Goal: Communication & Community: Answer question/provide support

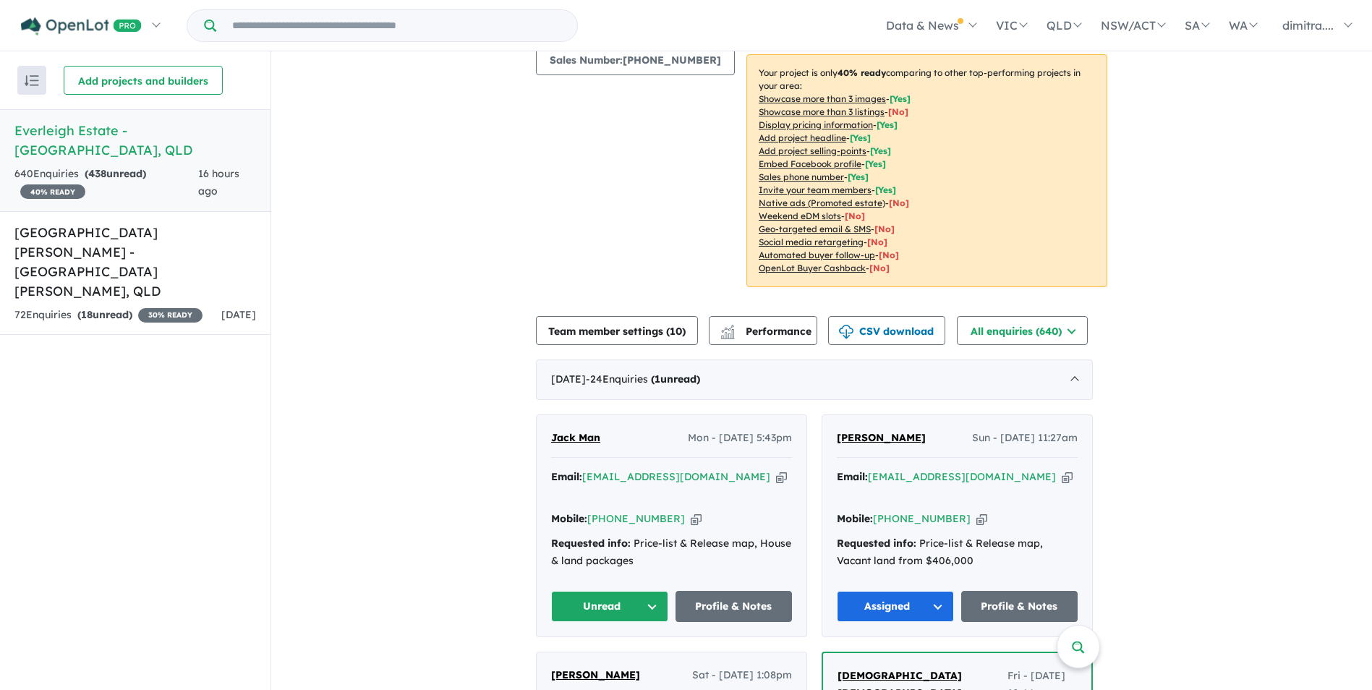
scroll to position [217, 0]
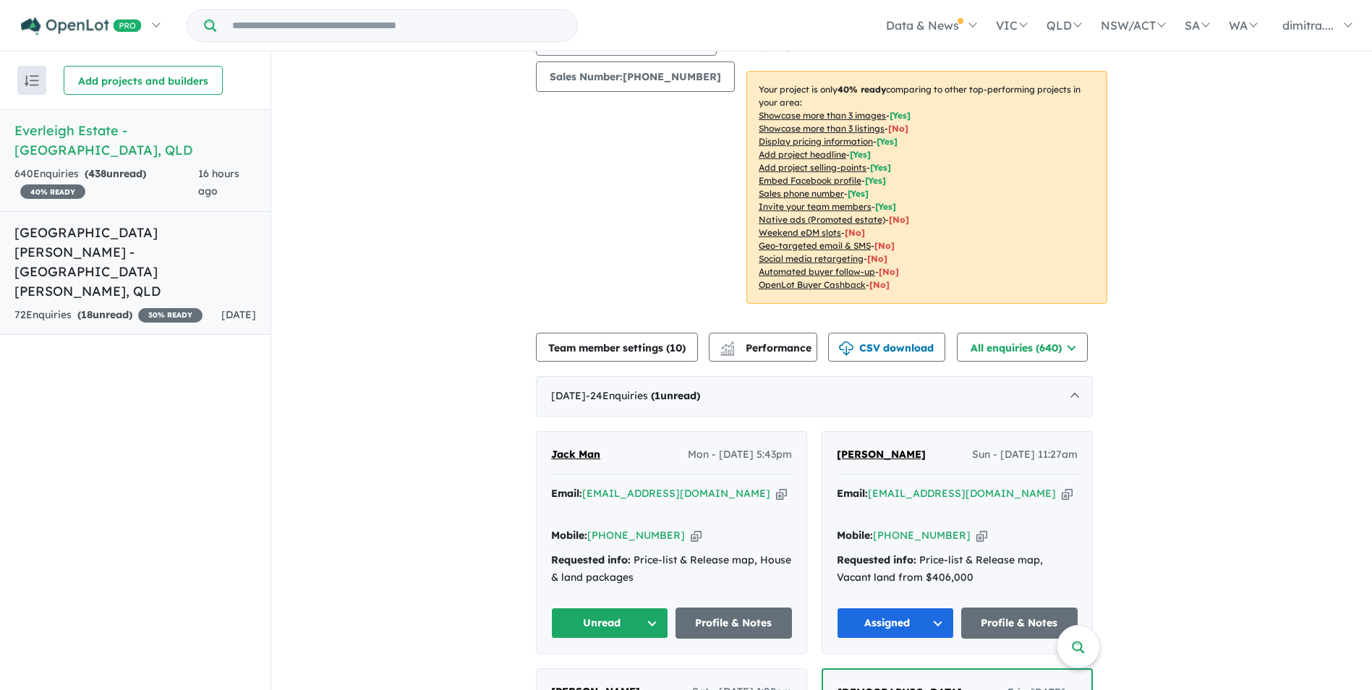
click at [145, 241] on h5 "[GEOGRAPHIC_DATA][PERSON_NAME] - [GEOGRAPHIC_DATA][PERSON_NAME] , [GEOGRAPHIC_D…" at bounding box center [135, 262] width 242 height 78
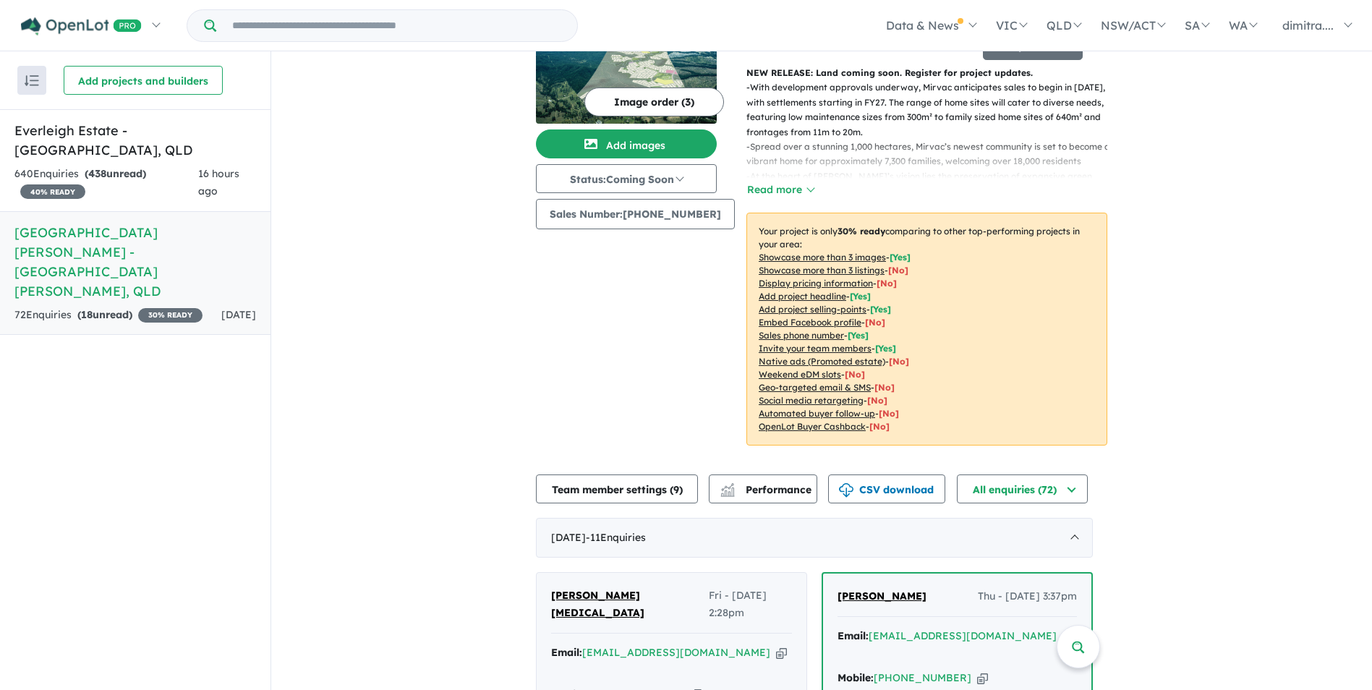
scroll to position [72, 0]
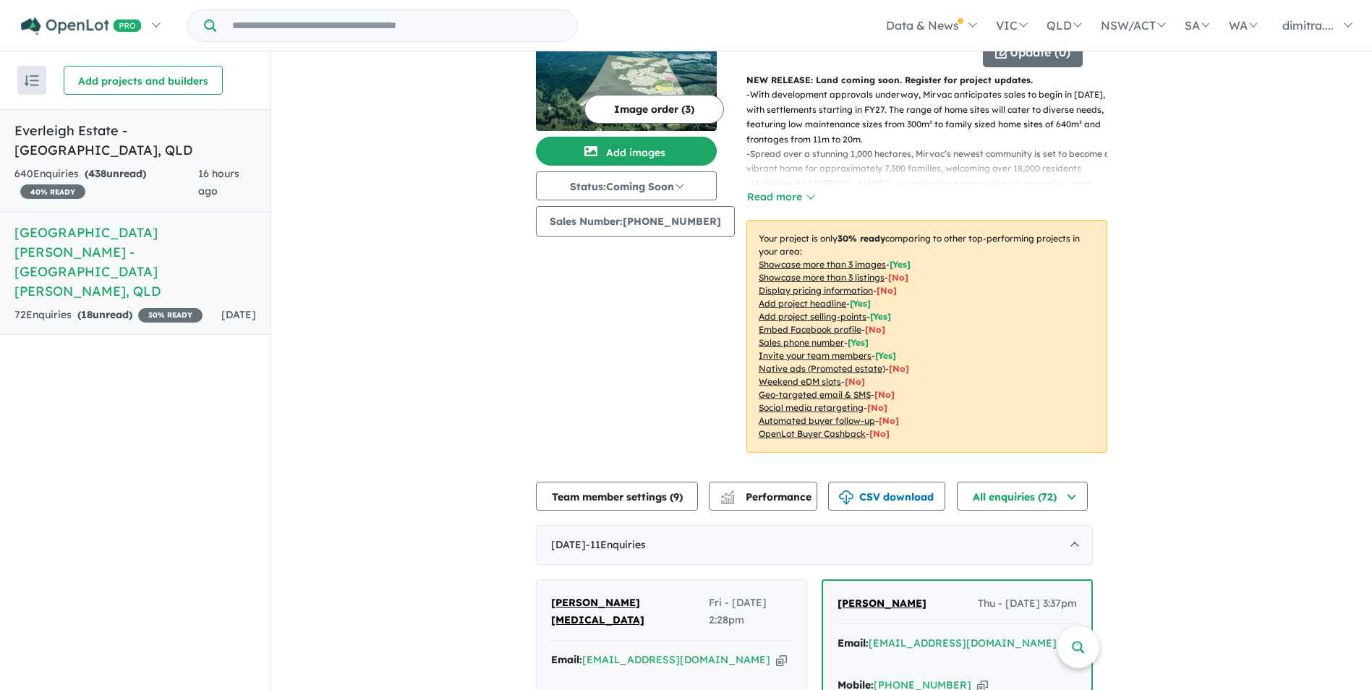
click at [158, 166] on div "640 Enquir ies ( 438 unread) 40 % READY" at bounding box center [106, 183] width 184 height 35
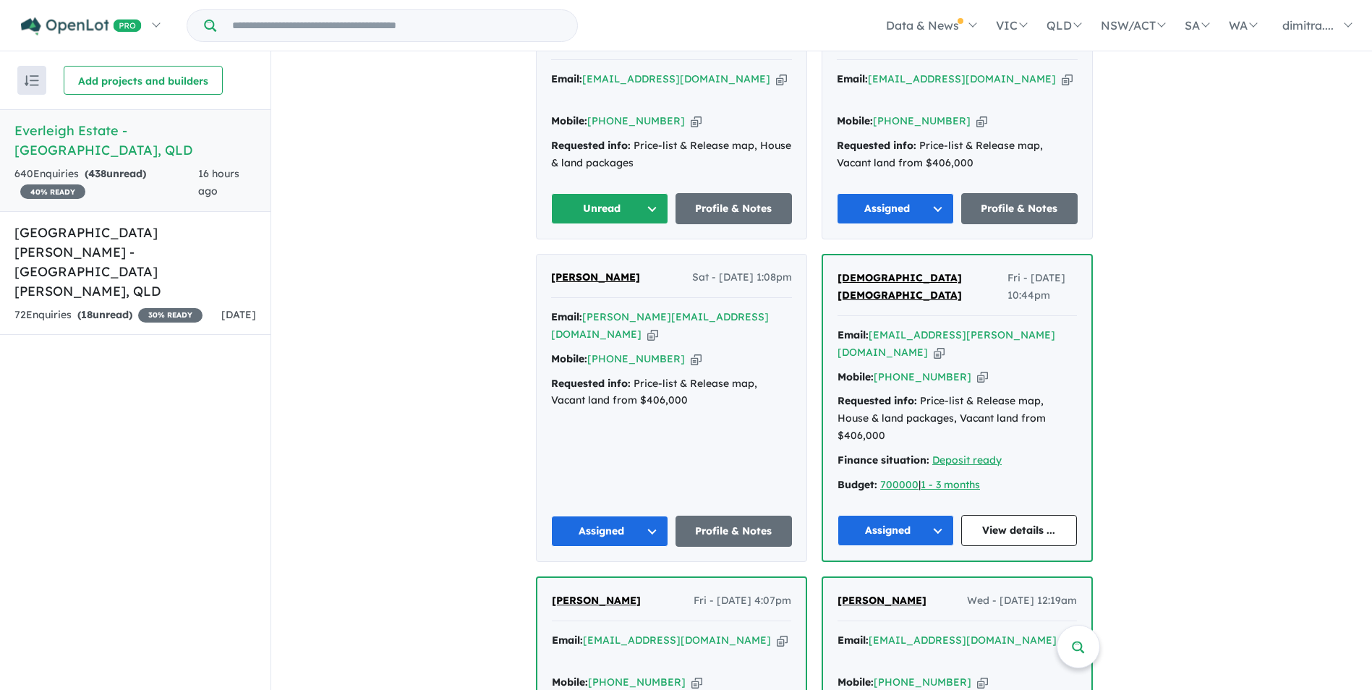
scroll to position [434, 0]
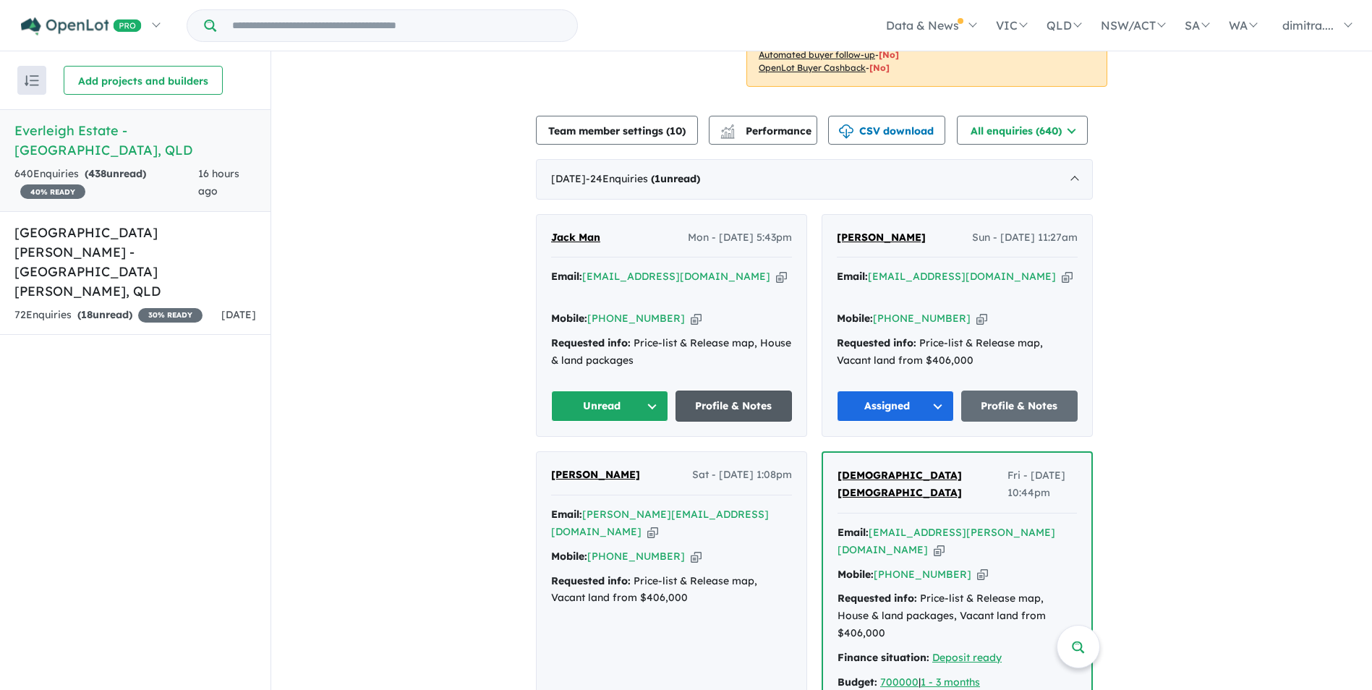
click at [731, 391] on link "Profile & Notes" at bounding box center [733, 406] width 117 height 31
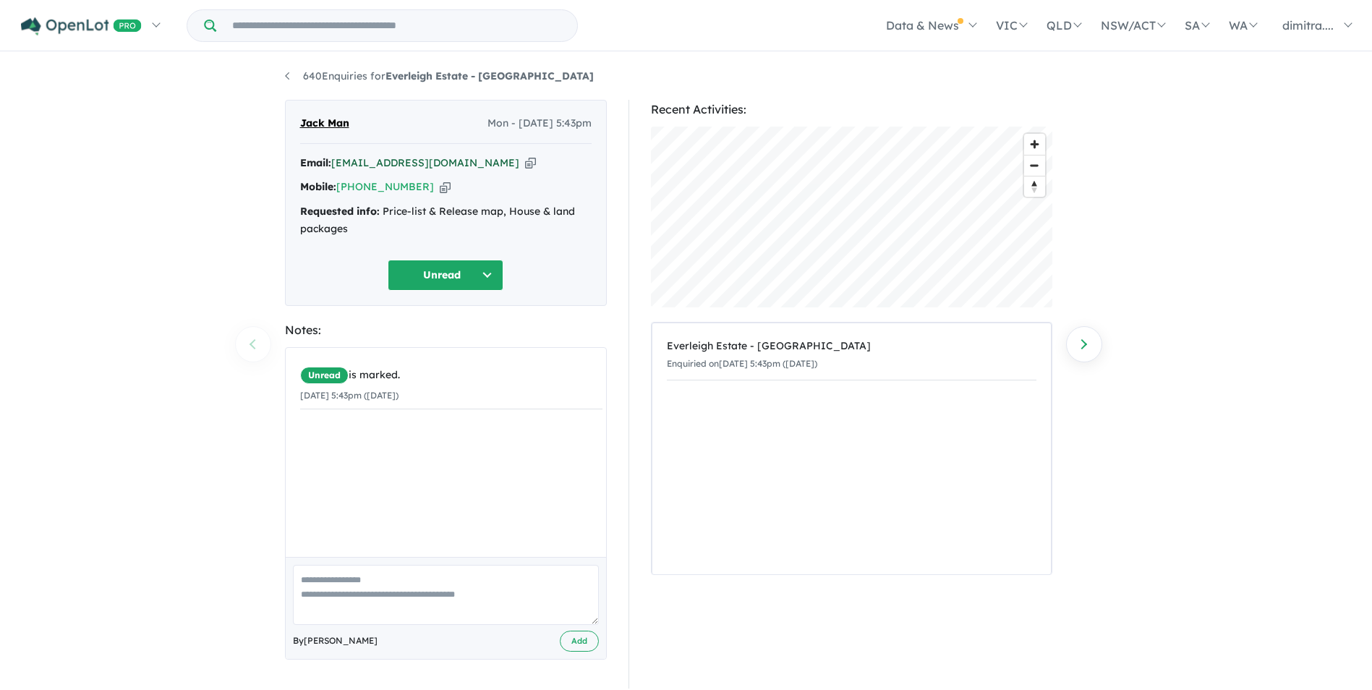
click at [408, 167] on div "Email: jackthomas1036@gmail.com Copied!" at bounding box center [445, 163] width 291 height 17
drag, startPoint x: 408, startPoint y: 167, endPoint x: 492, endPoint y: 180, distance: 84.9
click at [492, 180] on div "Mobile: +61 436 394 904 Copied!" at bounding box center [445, 187] width 291 height 17
drag, startPoint x: 475, startPoint y: 163, endPoint x: 334, endPoint y: 169, distance: 141.1
click at [334, 169] on div "Email: jackthomas1036@gmail.com Copied!" at bounding box center [445, 163] width 291 height 17
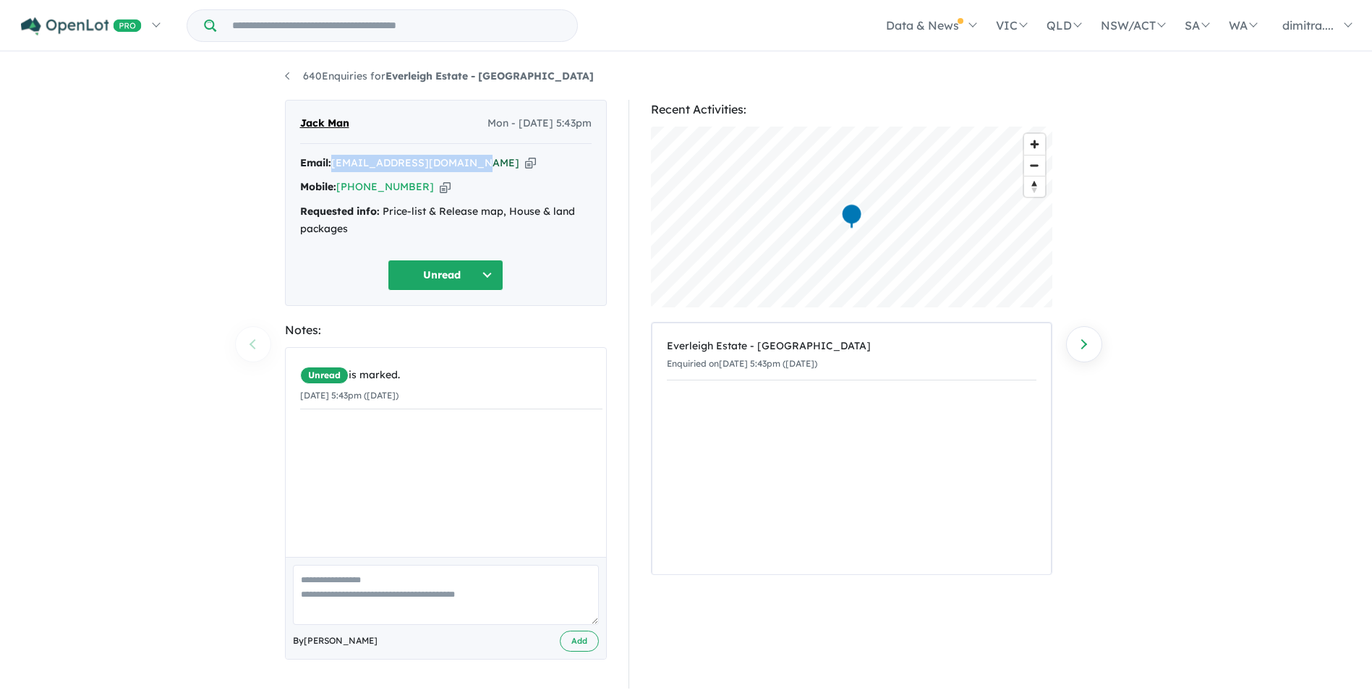
drag, startPoint x: 334, startPoint y: 169, endPoint x: 365, endPoint y: 163, distance: 30.9
copy a%20Everleigh%20Estate%20-%20Greenbank"] "[EMAIL_ADDRESS][DOMAIN_NAME]"
drag, startPoint x: 351, startPoint y: 118, endPoint x: 300, endPoint y: 119, distance: 50.6
click at [300, 119] on div "Jack Man Mon - 18/08/2025, 5:43pm" at bounding box center [445, 129] width 291 height 29
drag, startPoint x: 300, startPoint y: 119, endPoint x: 323, endPoint y: 123, distance: 22.8
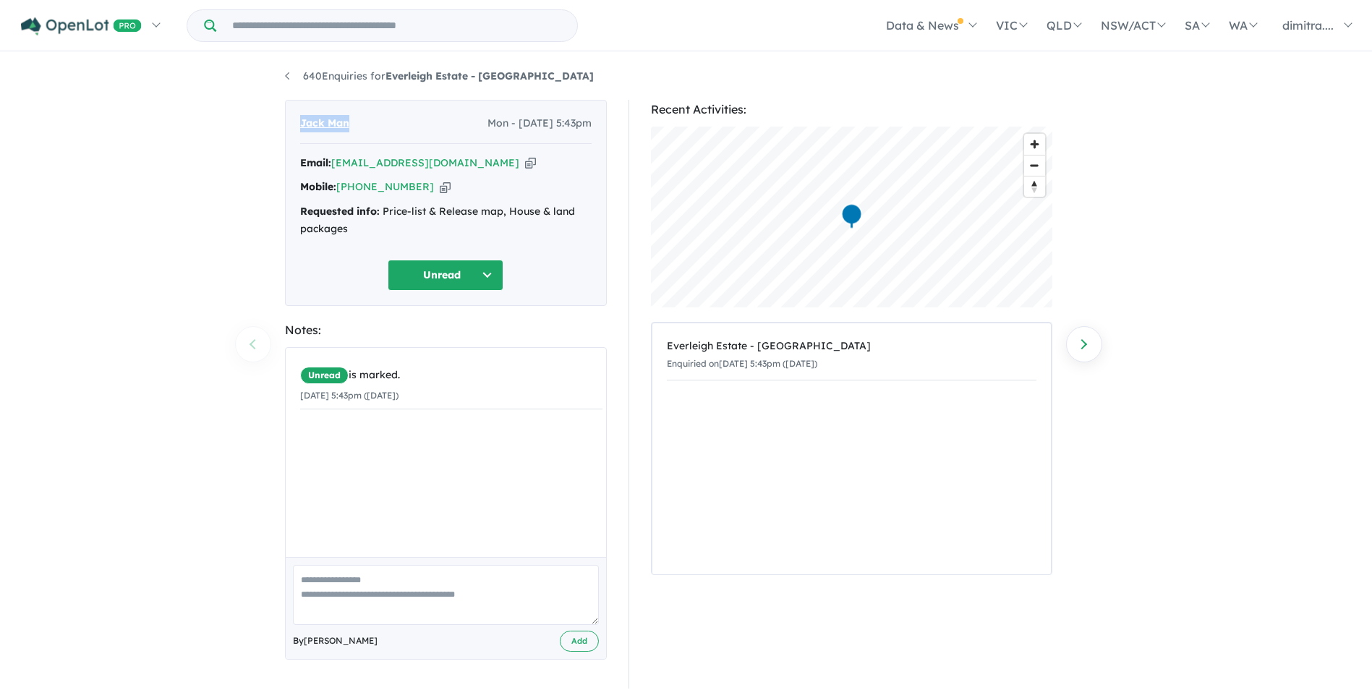
copy span "Jack Man"
drag, startPoint x: 419, startPoint y: 186, endPoint x: 338, endPoint y: 187, distance: 81.0
click at [338, 187] on div "Mobile: +61 436 394 904 Copied!" at bounding box center [445, 187] width 291 height 17
drag, startPoint x: 338, startPoint y: 187, endPoint x: 351, endPoint y: 184, distance: 13.2
copy link "[PHONE_NUMBER]"
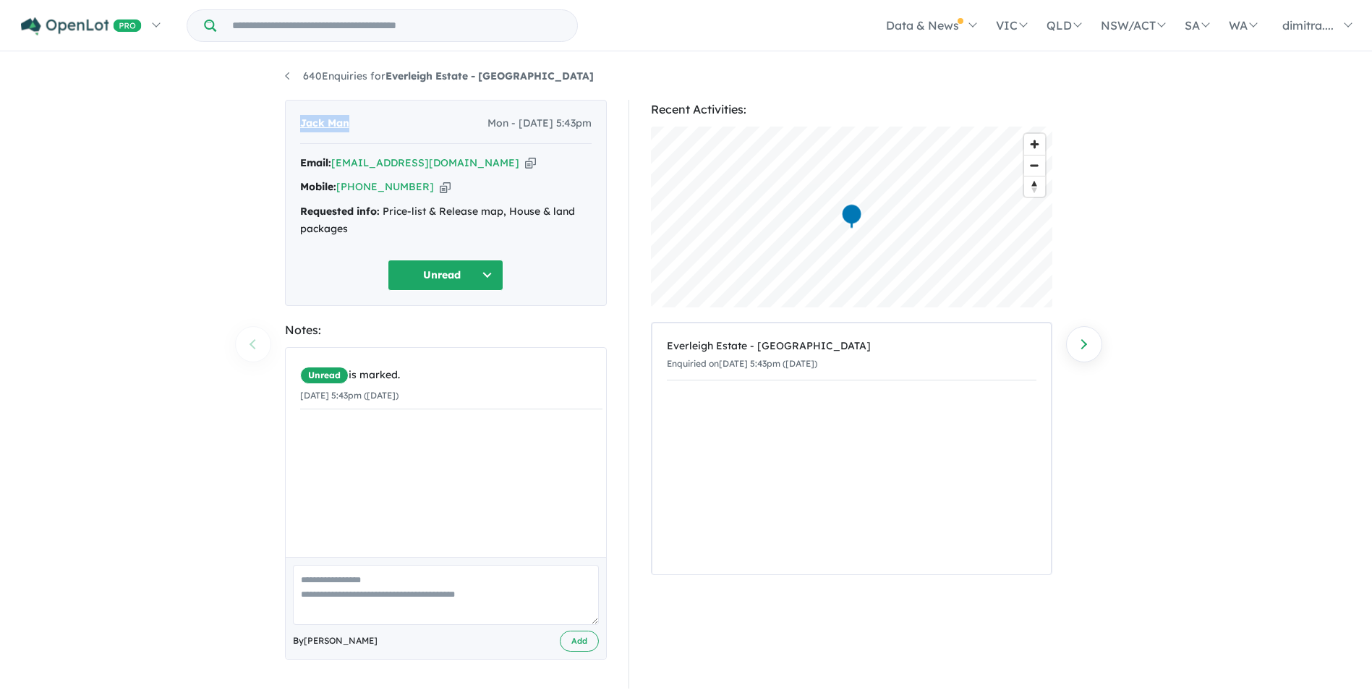
click at [417, 272] on button "Unread" at bounding box center [446, 275] width 116 height 31
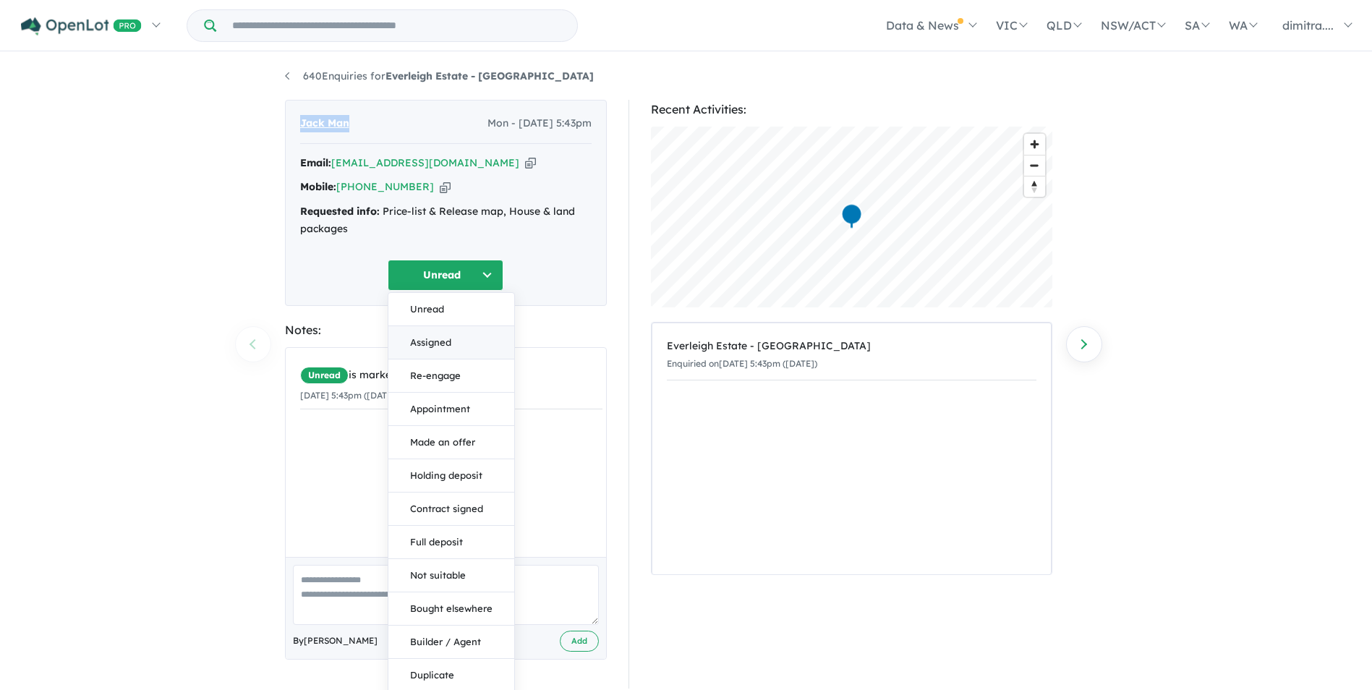
click at [432, 340] on button "Assigned" at bounding box center [451, 342] width 126 height 33
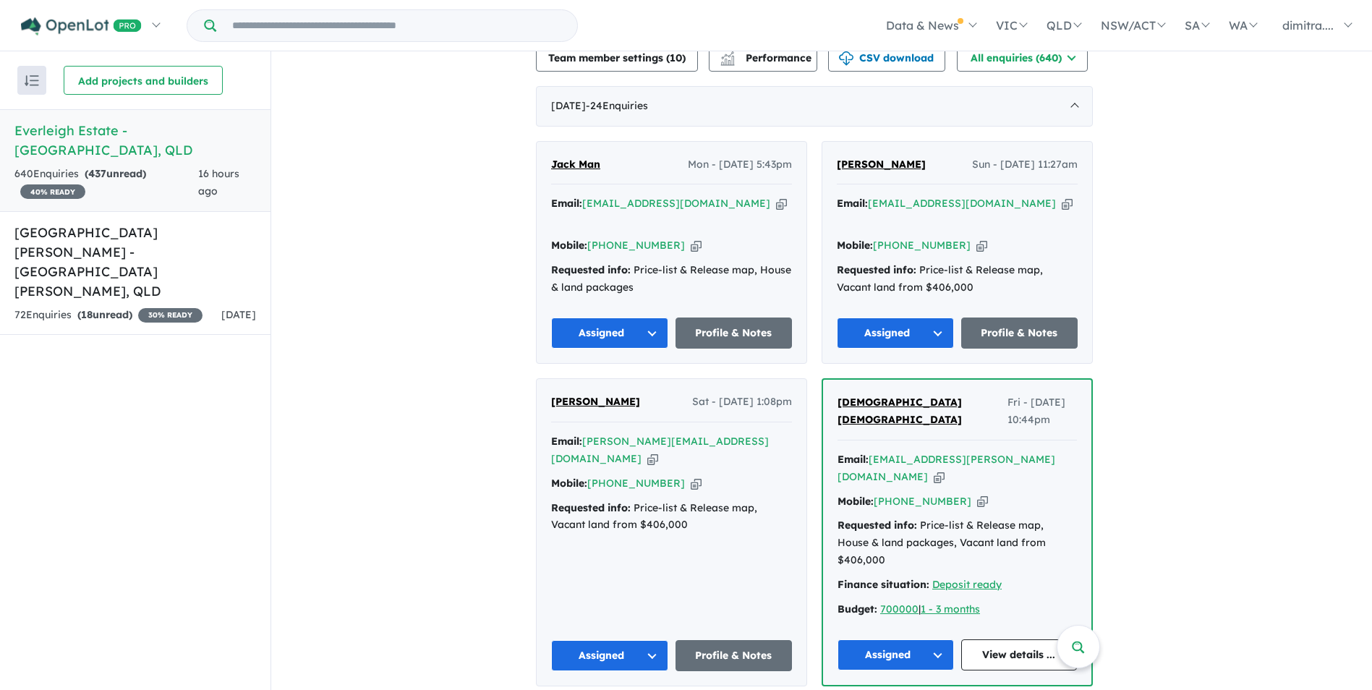
scroll to position [512, 0]
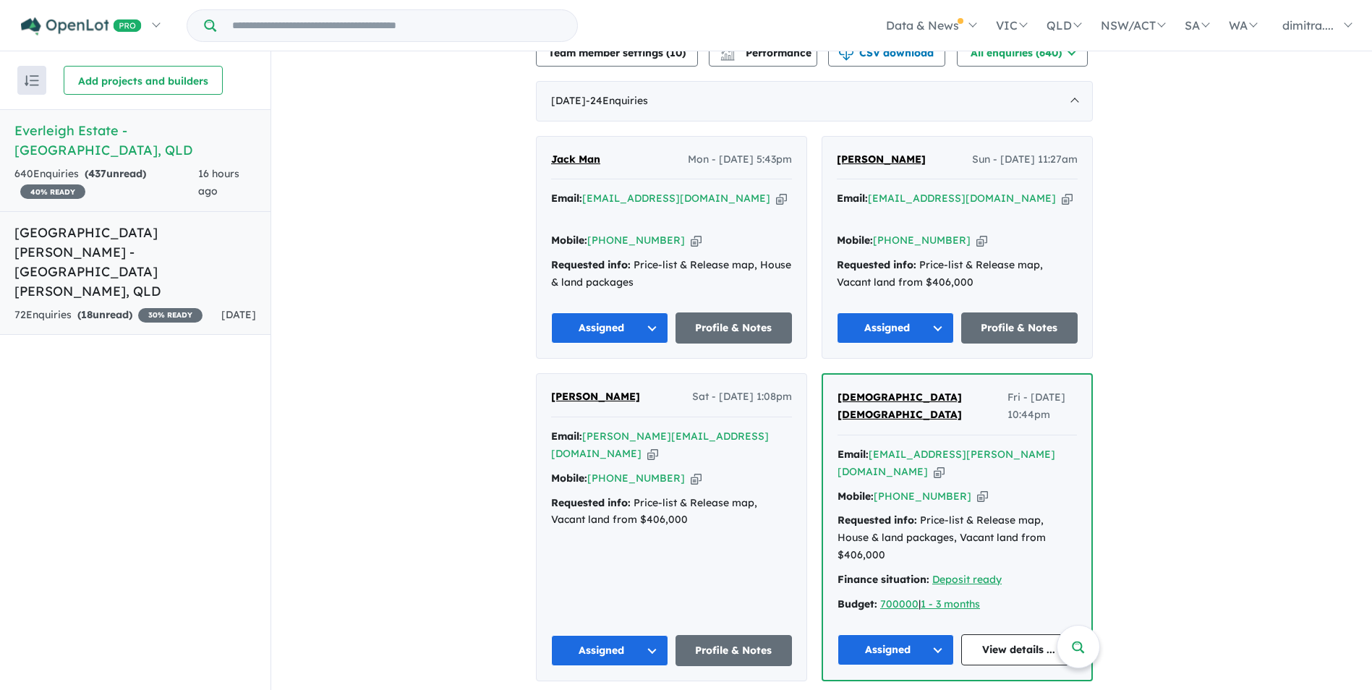
click at [131, 308] on strong "( 18 unread)" at bounding box center [104, 314] width 55 height 13
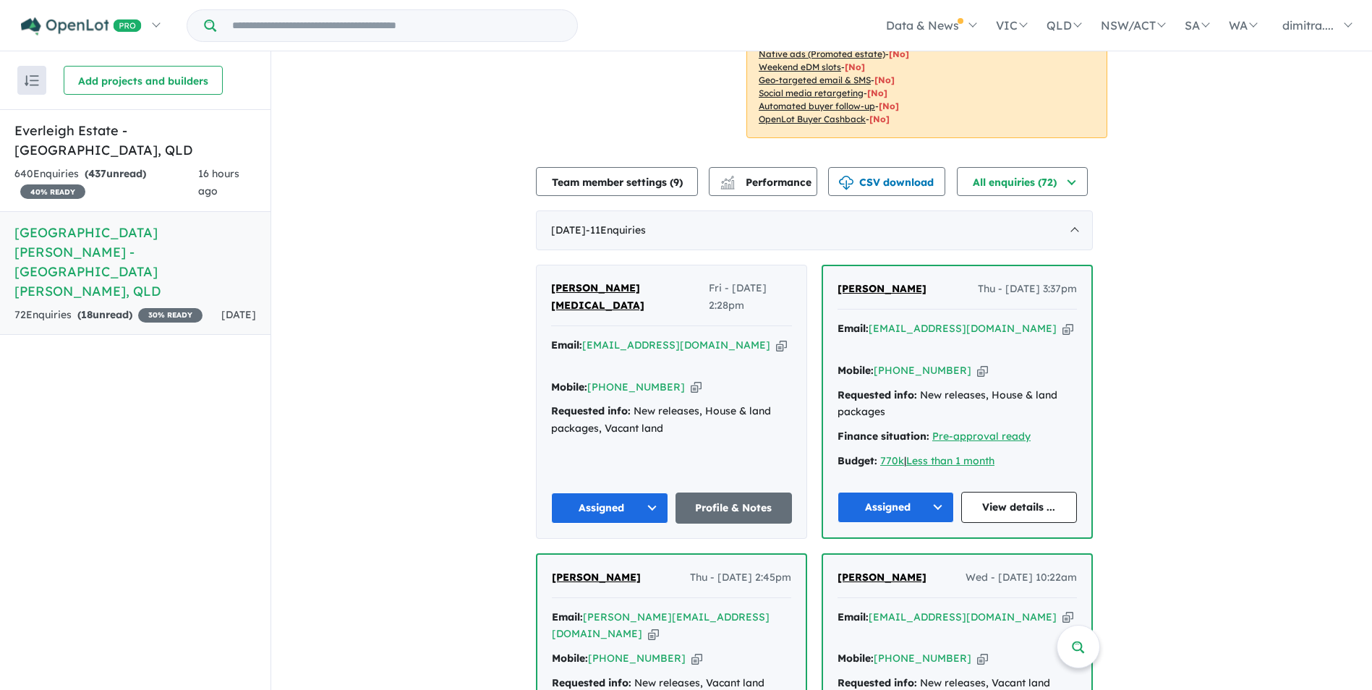
scroll to position [362, 0]
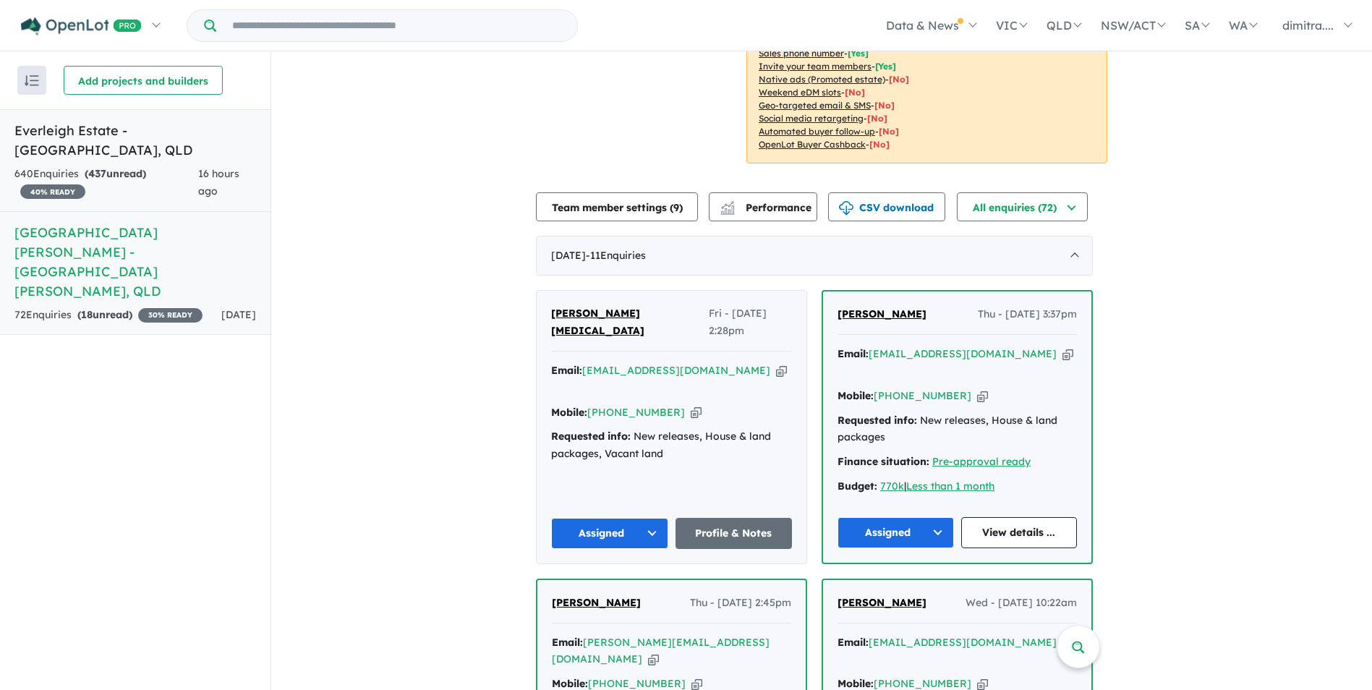
click at [184, 166] on div "640 Enquir ies ( 437 unread) 40 % READY" at bounding box center [106, 183] width 184 height 35
